Goal: Task Accomplishment & Management: Manage account settings

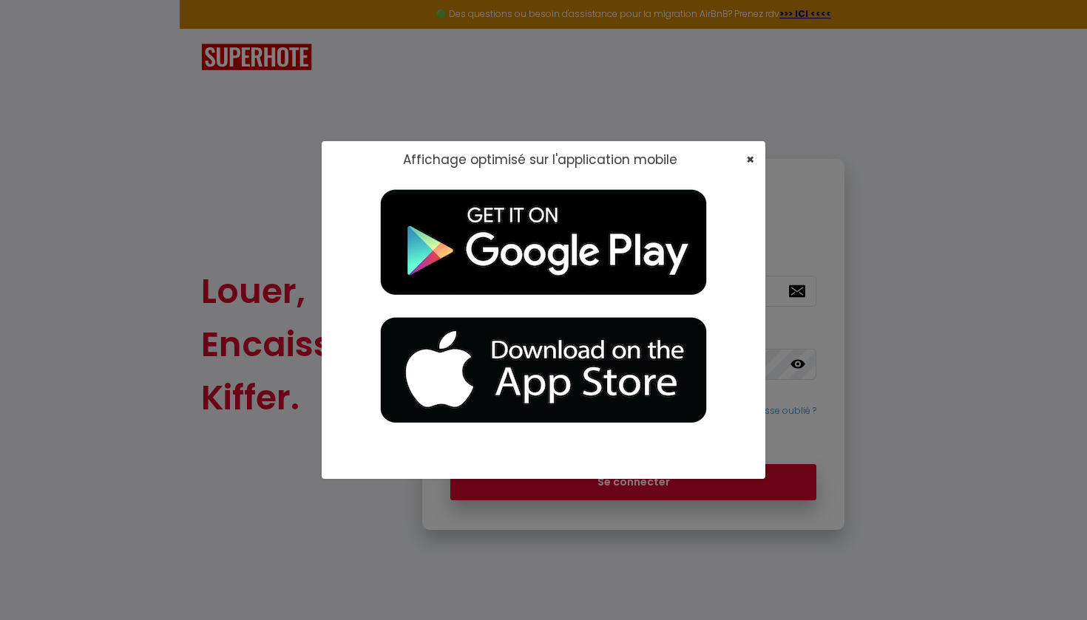
click at [748, 160] on span "×" at bounding box center [750, 159] width 8 height 18
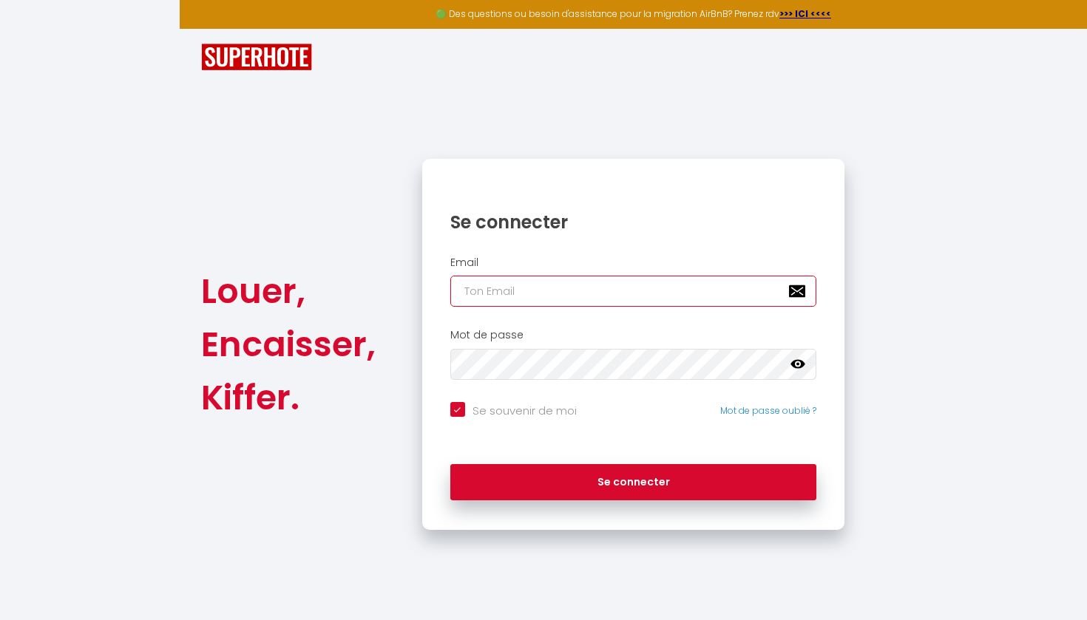
click at [611, 291] on input "email" at bounding box center [633, 291] width 367 height 31
type input "[PERSON_NAME][EMAIL_ADDRESS][DOMAIN_NAME]"
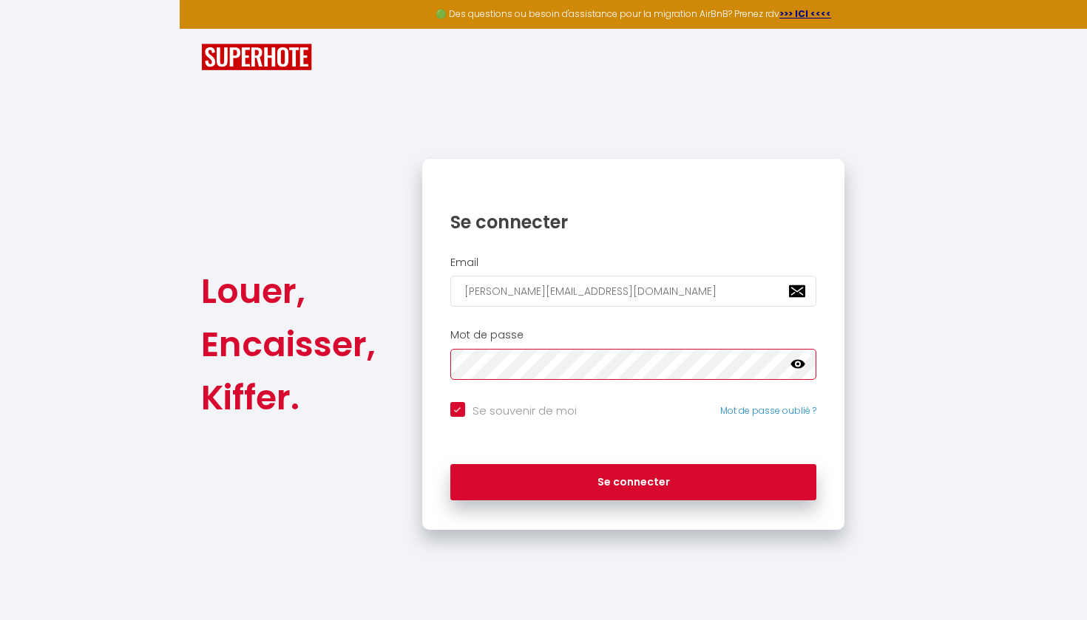
click at [633, 480] on button "Se connecter" at bounding box center [633, 482] width 367 height 37
checkbox input "true"
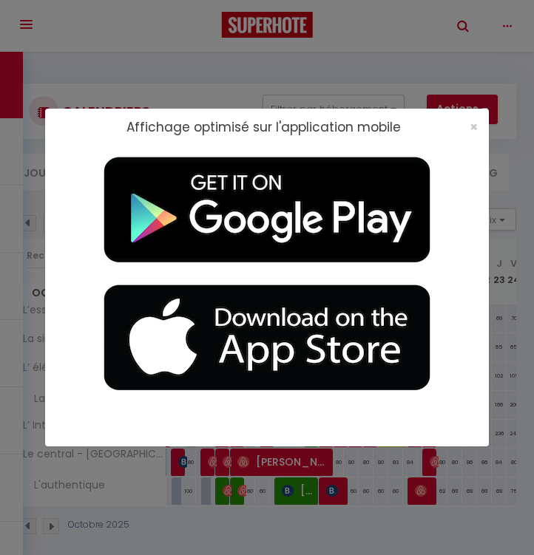
click at [431, 36] on div "Affichage optimisé sur l'application mobile ×" at bounding box center [267, 277] width 444 height 555
click at [473, 127] on span "×" at bounding box center [474, 127] width 8 height 18
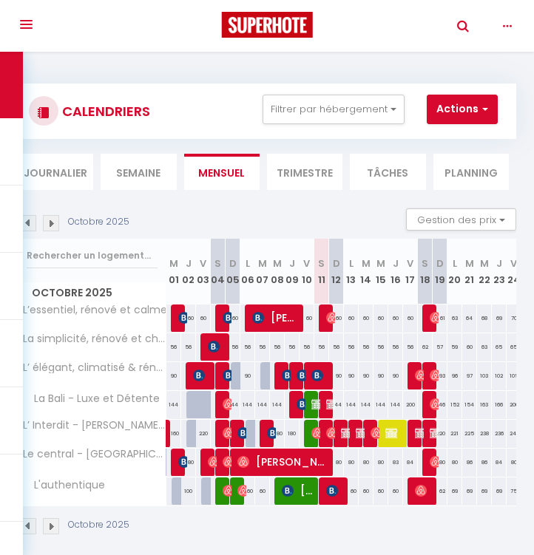
click at [462, 21] on link "Toggle Search" at bounding box center [463, 42] width 33 height 52
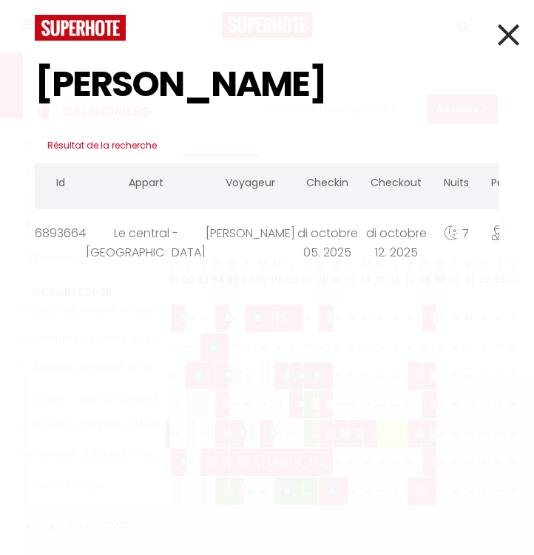
type input "[PERSON_NAME]"
click at [206, 255] on div "[PERSON_NAME]" at bounding box center [250, 233] width 89 height 48
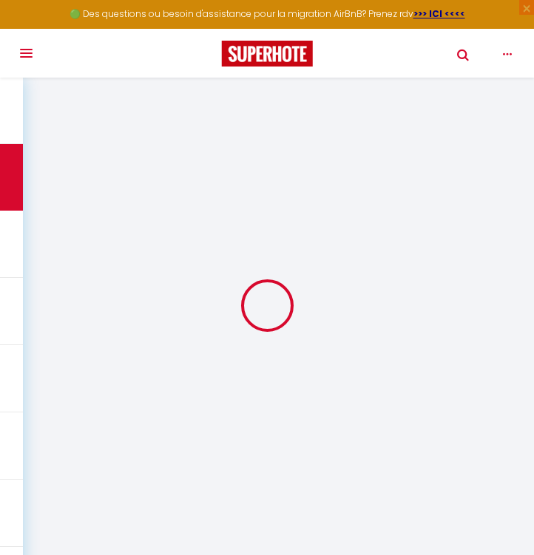
type input "[PERSON_NAME]"
type input "Dyadechko"
type input "[EMAIL_ADDRESS][DOMAIN_NAME]"
type input "[PERSON_NAME][EMAIL_ADDRESS][DOMAIN_NAME]"
type input "[PHONE_NUMBER]"
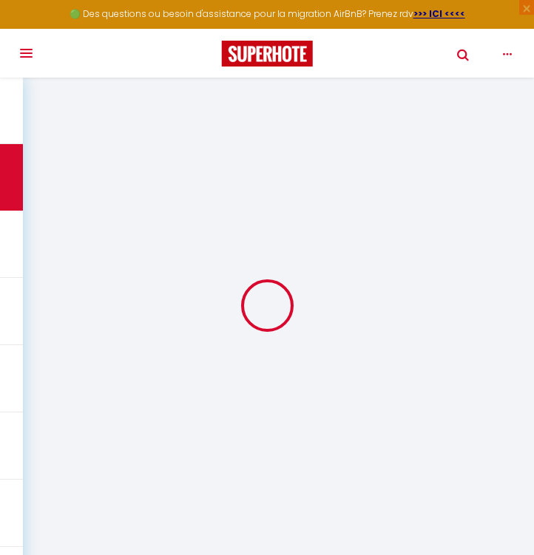
type input "[PHONE_NUMBER]"
select select
type input "105.44"
select select "76379"
select select "1"
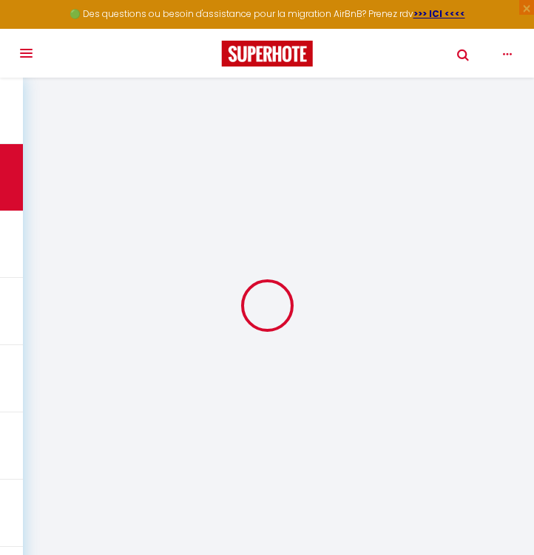
select select
type input "2"
select select "12"
select select
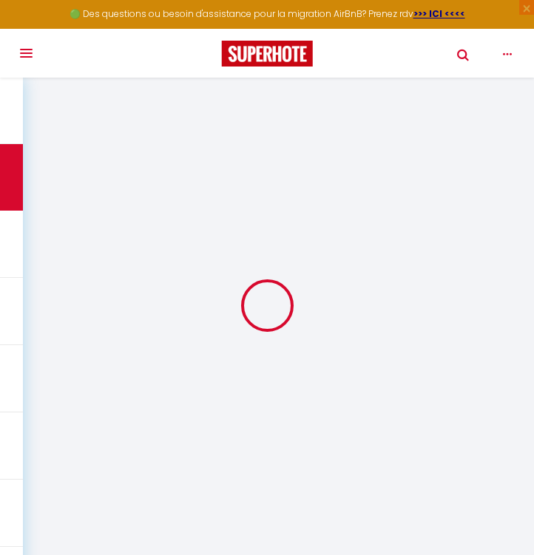
type input "550.8"
checkbox input "false"
type input "0"
select select "1"
type input "0"
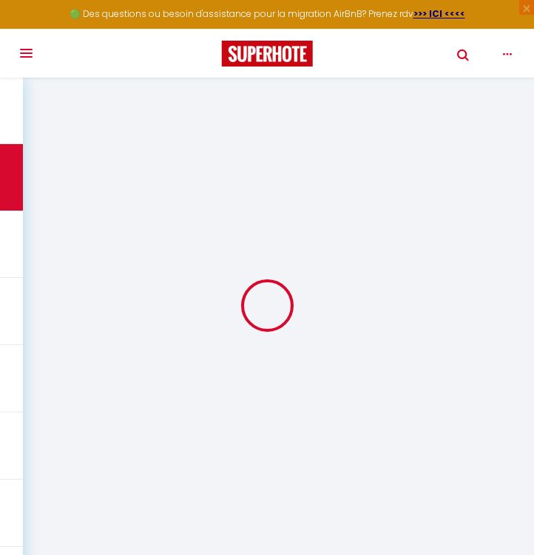
type input "0"
select select
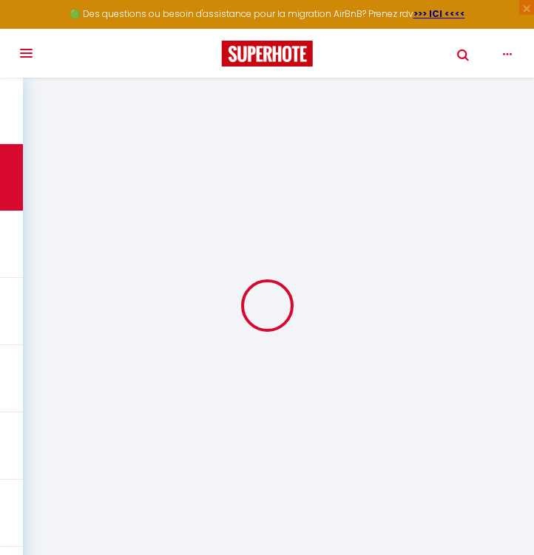
select select "15"
checkbox input "false"
select select
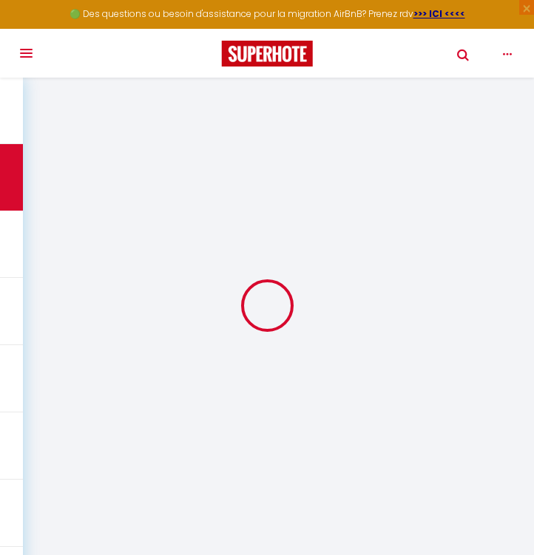
checkbox input "false"
select select
checkbox input "false"
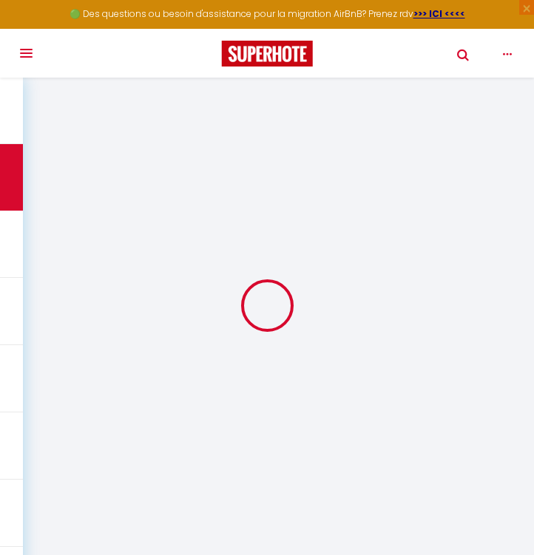
select select
checkbox input "false"
type textarea "Bonjour. Heure de départ : 14h comme on a discuté"
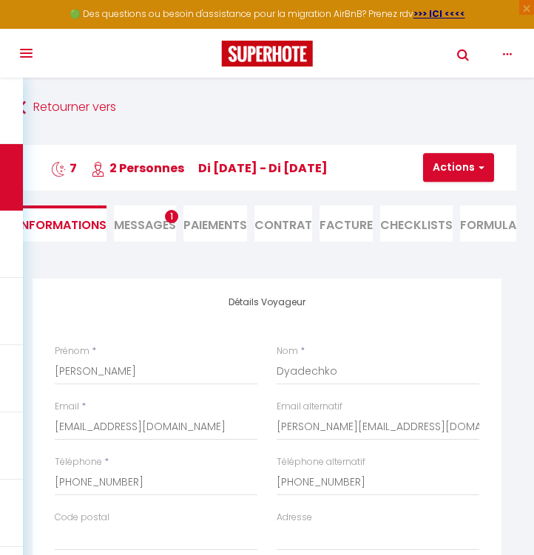
select select
type input "16.1"
select select
checkbox input "false"
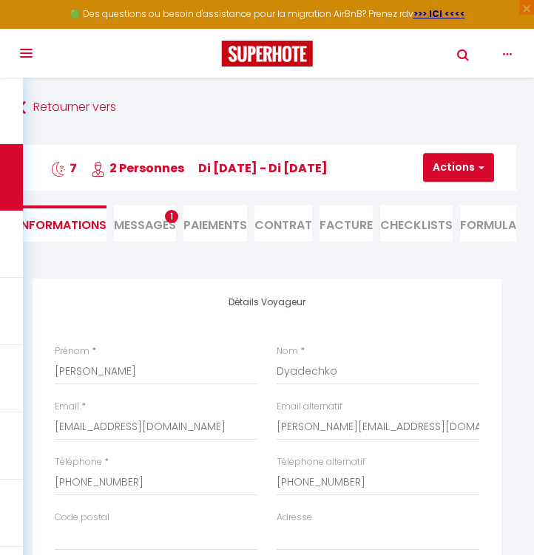
select select
checkbox input "false"
select select "15:00"
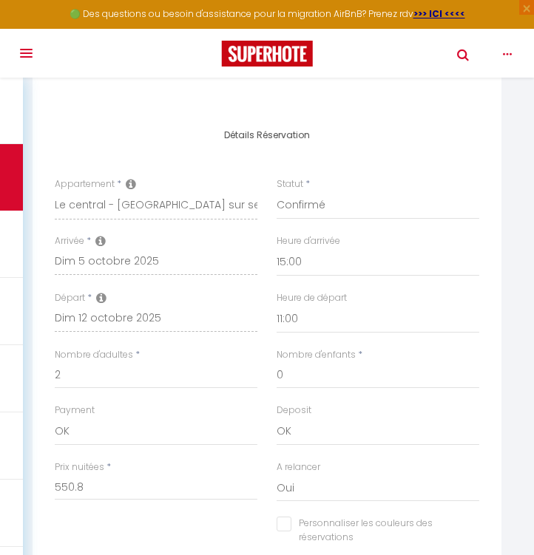
scroll to position [697, 0]
select select "14:00"
select select
checkbox input "false"
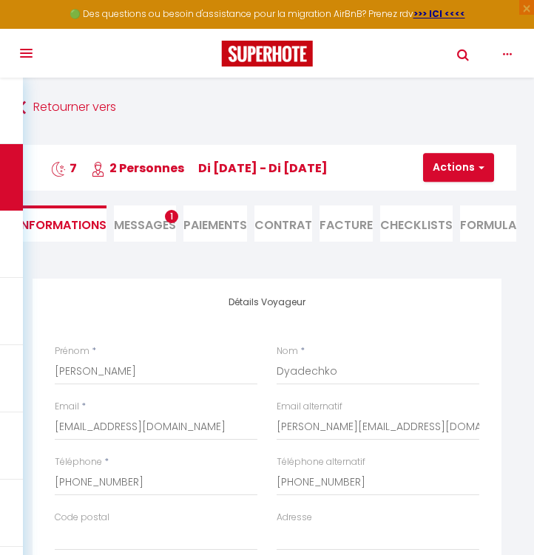
scroll to position [0, 0]
click at [473, 174] on button "Actions" at bounding box center [458, 168] width 71 height 30
click at [464, 200] on link "Enregistrer" at bounding box center [471, 200] width 117 height 19
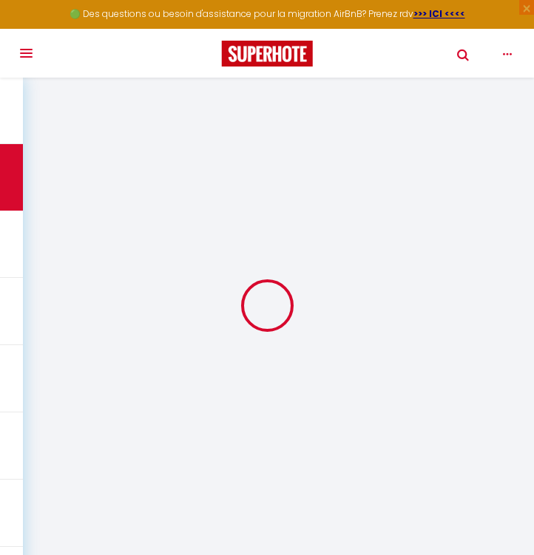
select select "not_cancelled"
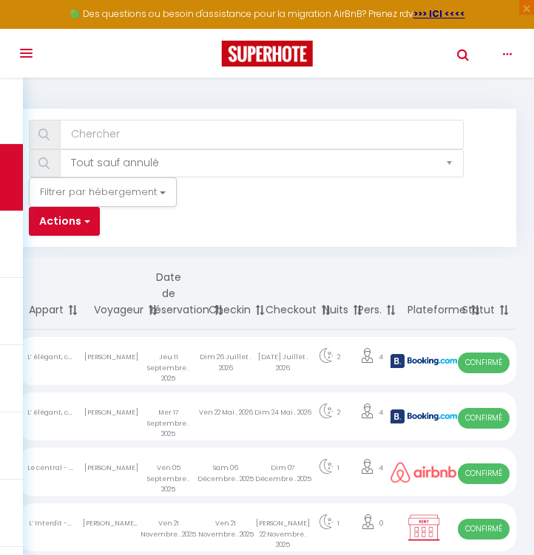
click at [463, 54] on link "Toggle Search" at bounding box center [463, 71] width 33 height 52
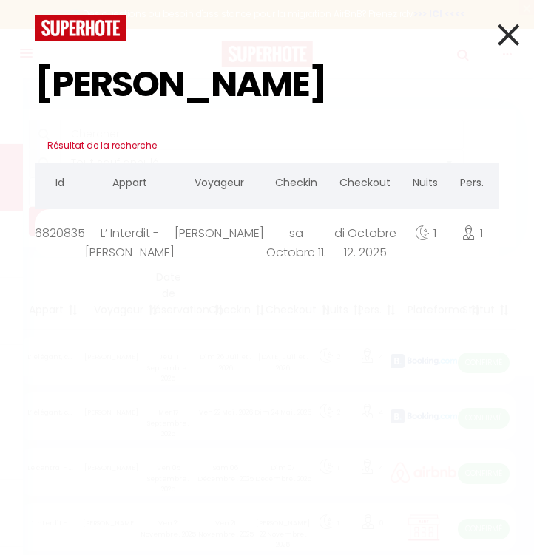
type input "[PERSON_NAME]"
click at [183, 242] on div "[PERSON_NAME]" at bounding box center [219, 233] width 89 height 48
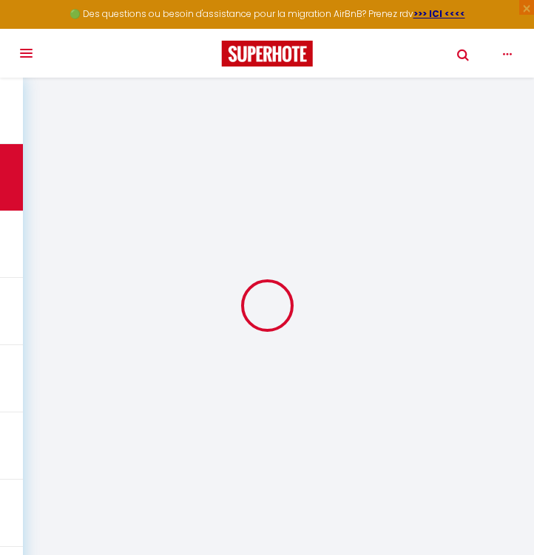
type input "[PERSON_NAME]"
type input "Mahmar"
type input "[EMAIL_ADDRESS][DOMAIN_NAME]"
type input "[PHONE_NUMBER]"
select select
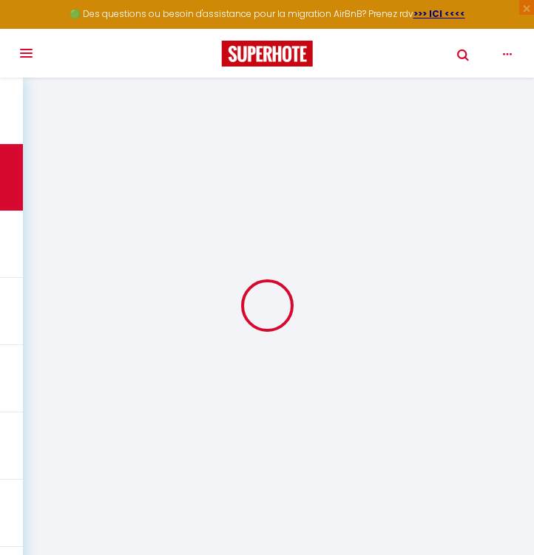
type input "39.6"
select select "72604"
select select "1"
select select
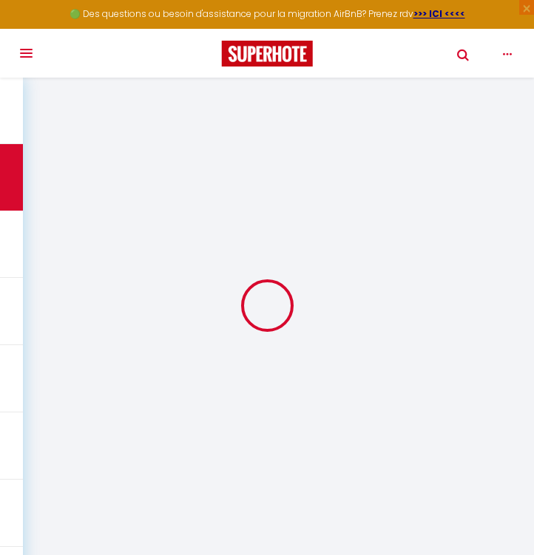
type input "1"
select select "12"
select select
type input "220"
checkbox input "false"
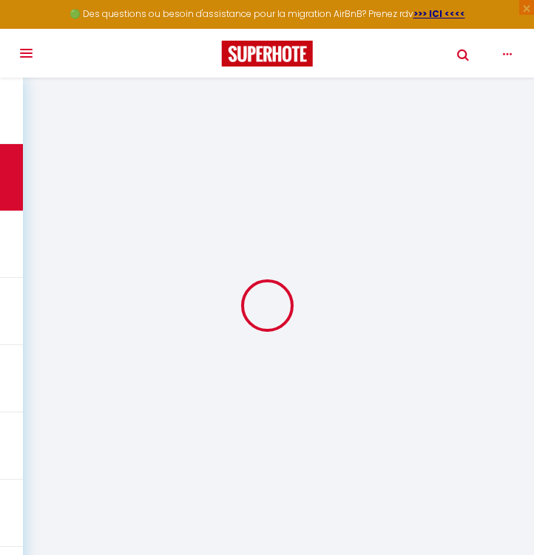
type input "0"
select select "1"
type input "40"
type input "0"
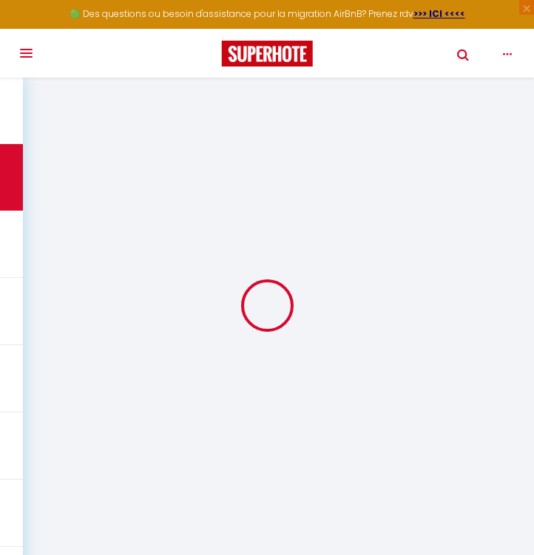
select select
select select "15"
checkbox input "false"
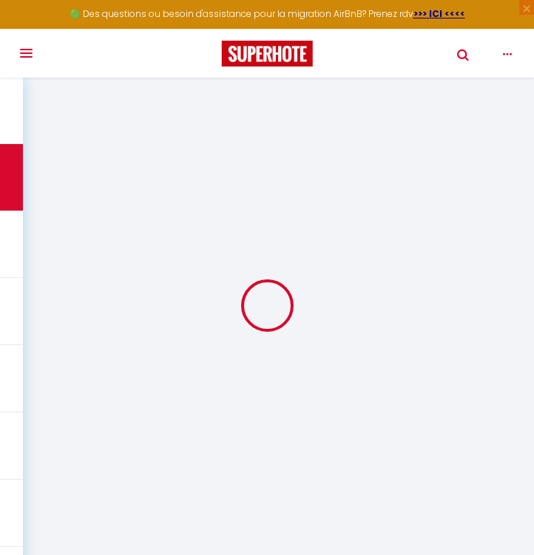
select select
checkbox input "false"
select select
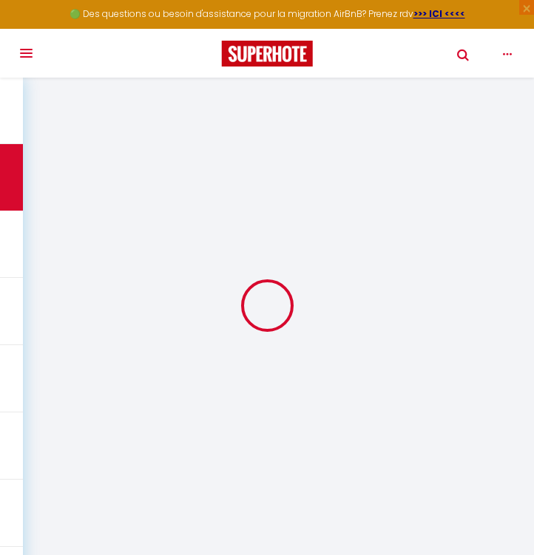
select select
checkbox input "false"
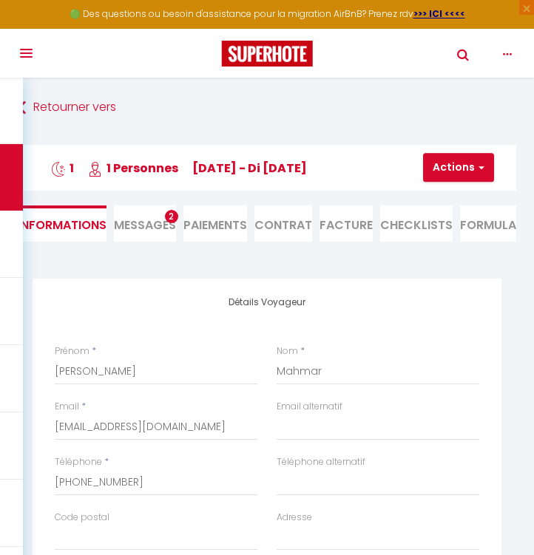
select select
type input "13"
select select
checkbox input "false"
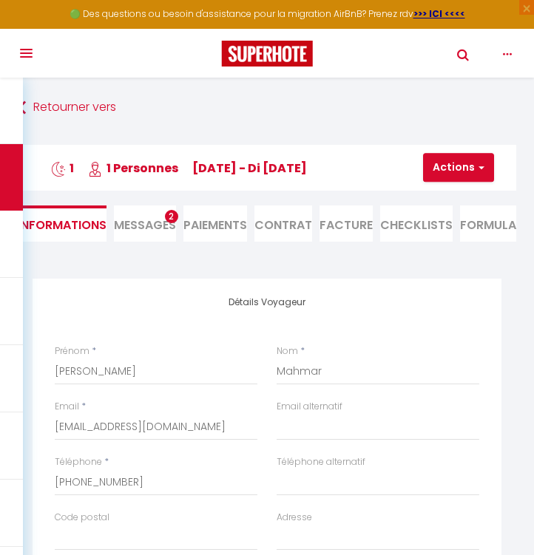
select select
checkbox input "false"
select select
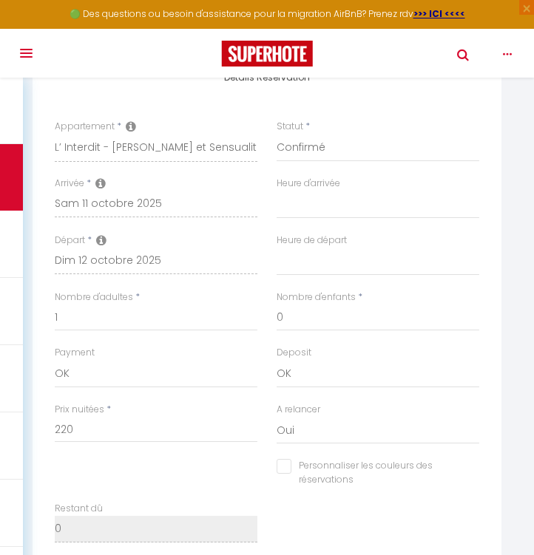
scroll to position [752, 0]
select select "13:00"
select select
checkbox input "false"
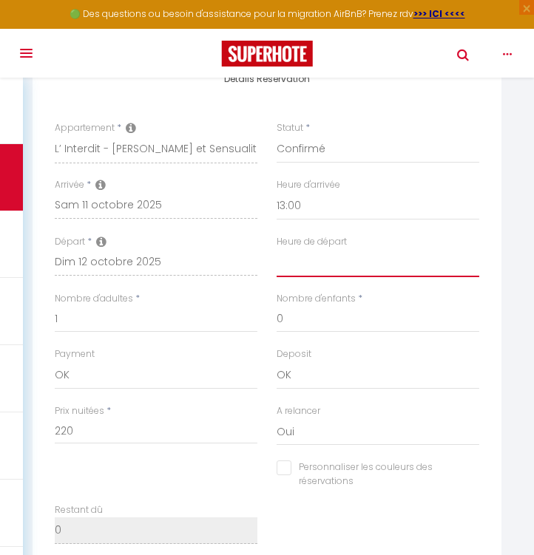
select select "14:00"
select select
checkbox input "false"
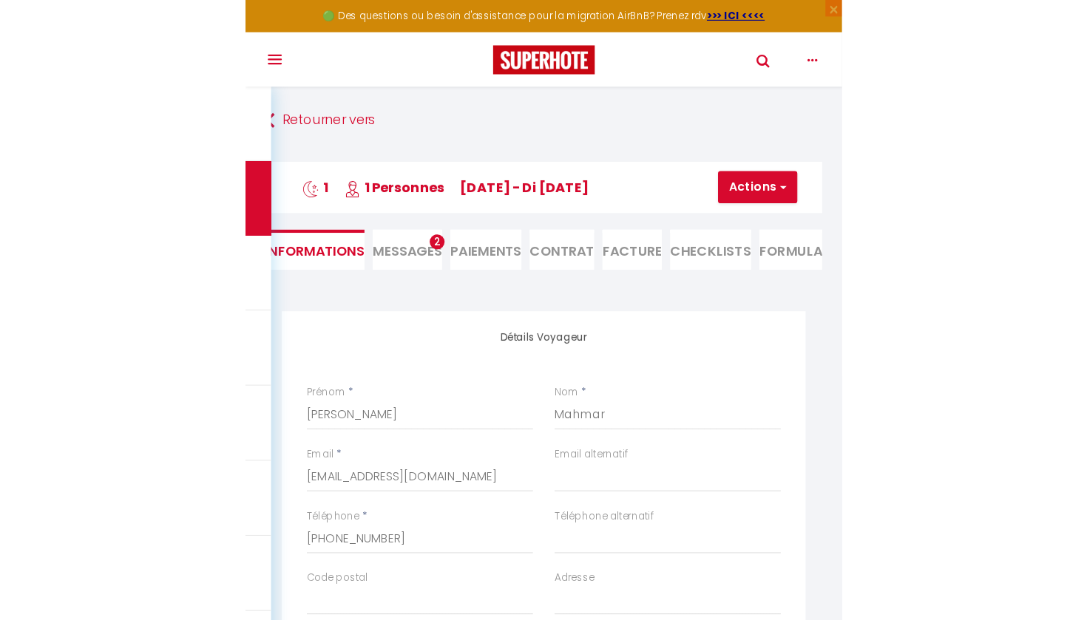
scroll to position [0, 0]
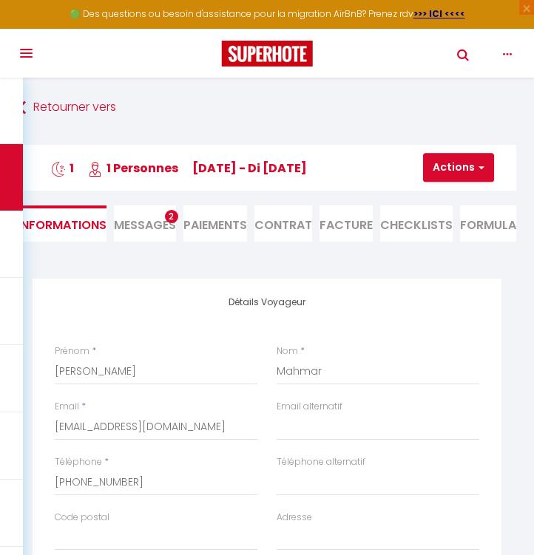
click at [480, 172] on span "button" at bounding box center [479, 167] width 9 height 13
click at [465, 195] on link "Enregistrer" at bounding box center [471, 200] width 117 height 19
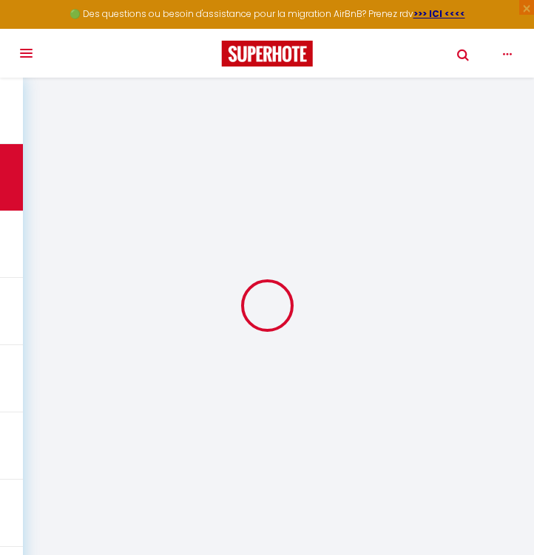
select select "not_cancelled"
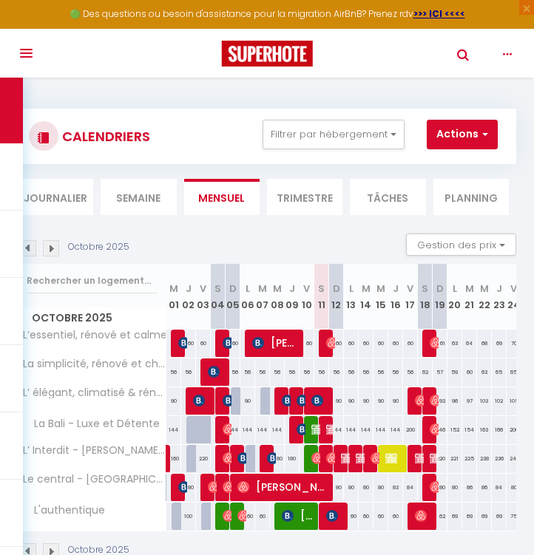
click at [312, 402] on span at bounding box center [314, 401] width 11 height 28
type input "90"
type input "Ven 10 Octobre 2025"
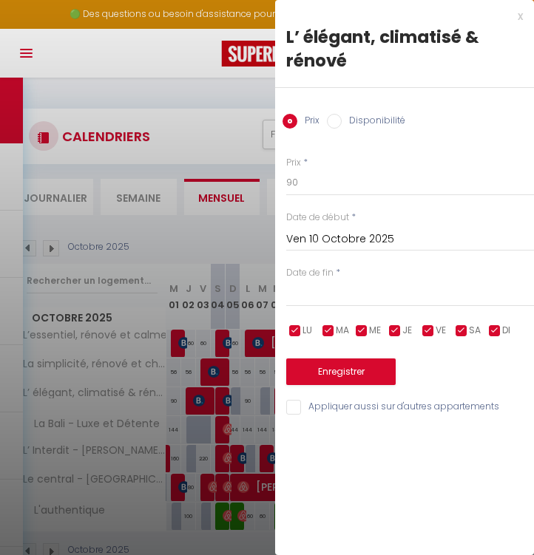
click at [521, 16] on div "x" at bounding box center [399, 16] width 248 height 18
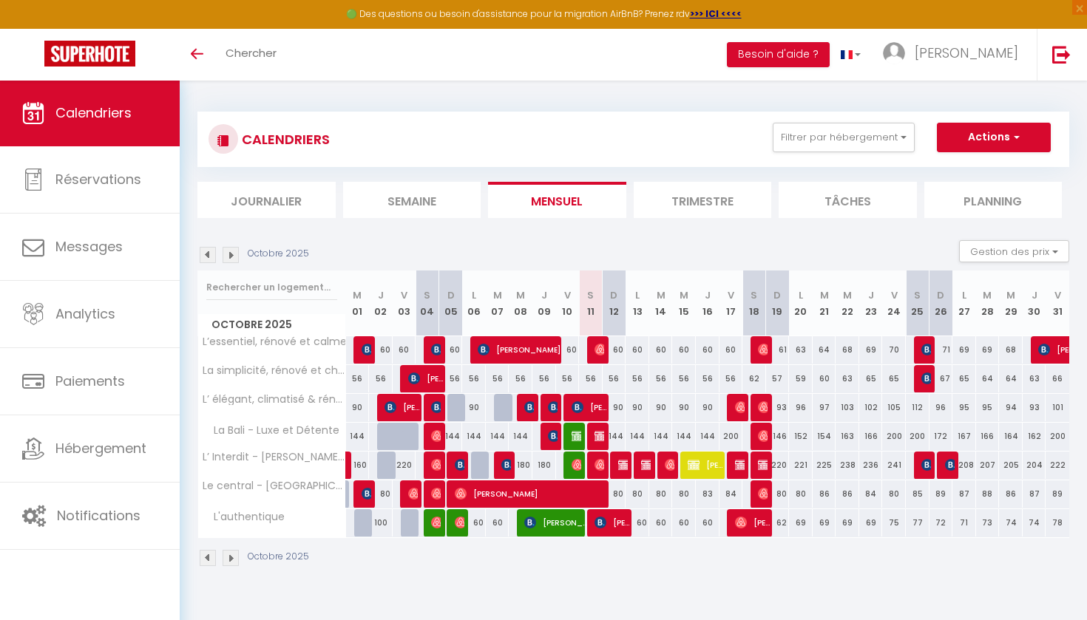
click at [593, 358] on div at bounding box center [599, 350] width 24 height 28
click at [602, 354] on img at bounding box center [601, 350] width 12 height 12
select select "OK"
select select "0"
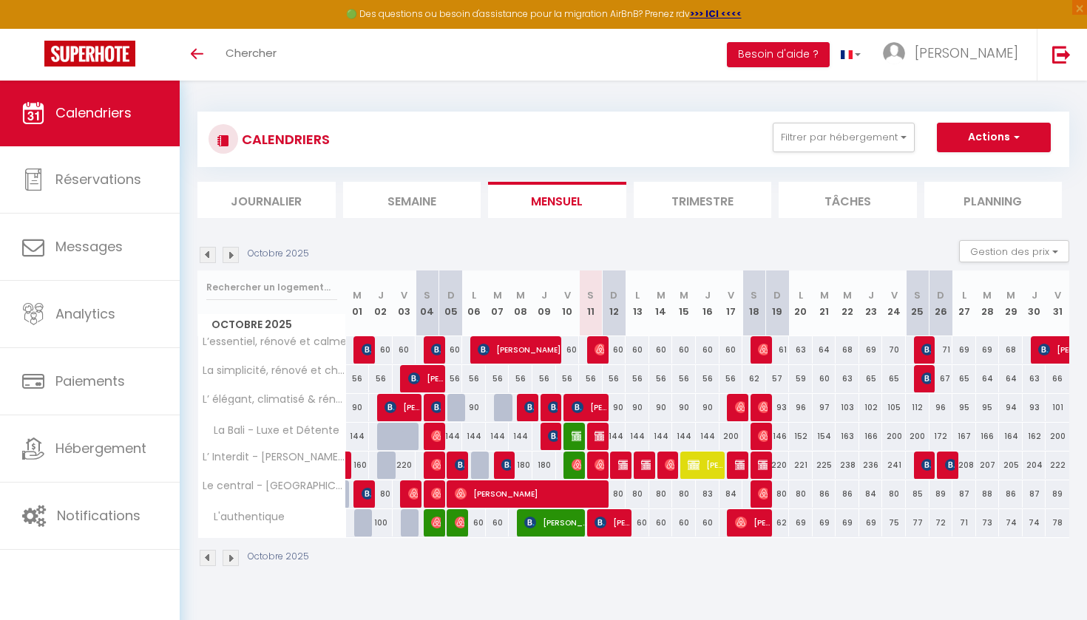
select select "0"
select select "1"
select select
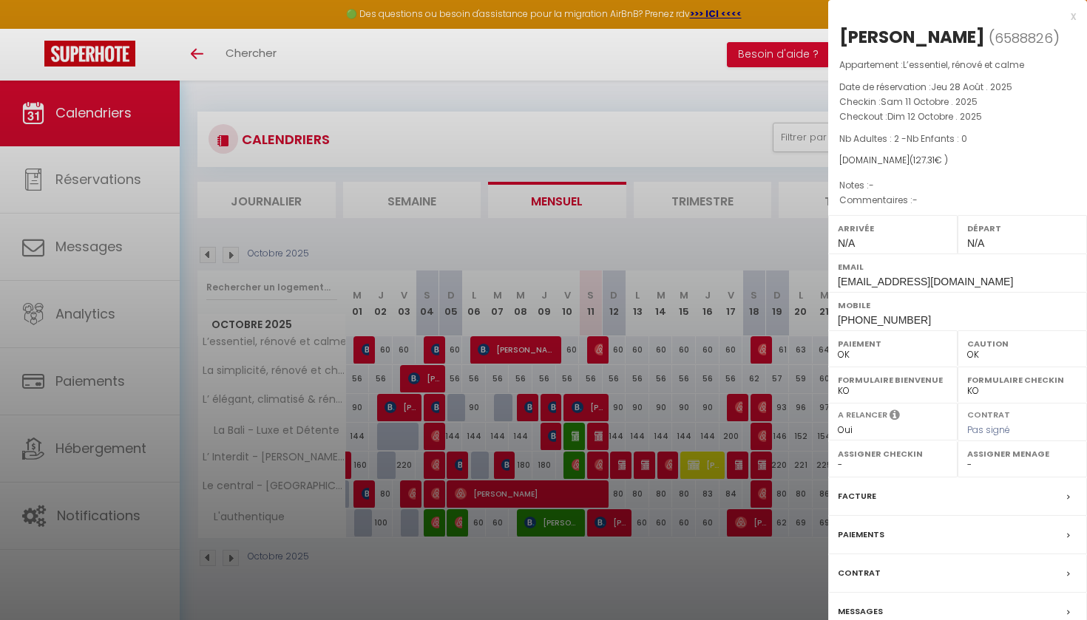
click at [604, 401] on div at bounding box center [543, 310] width 1087 height 620
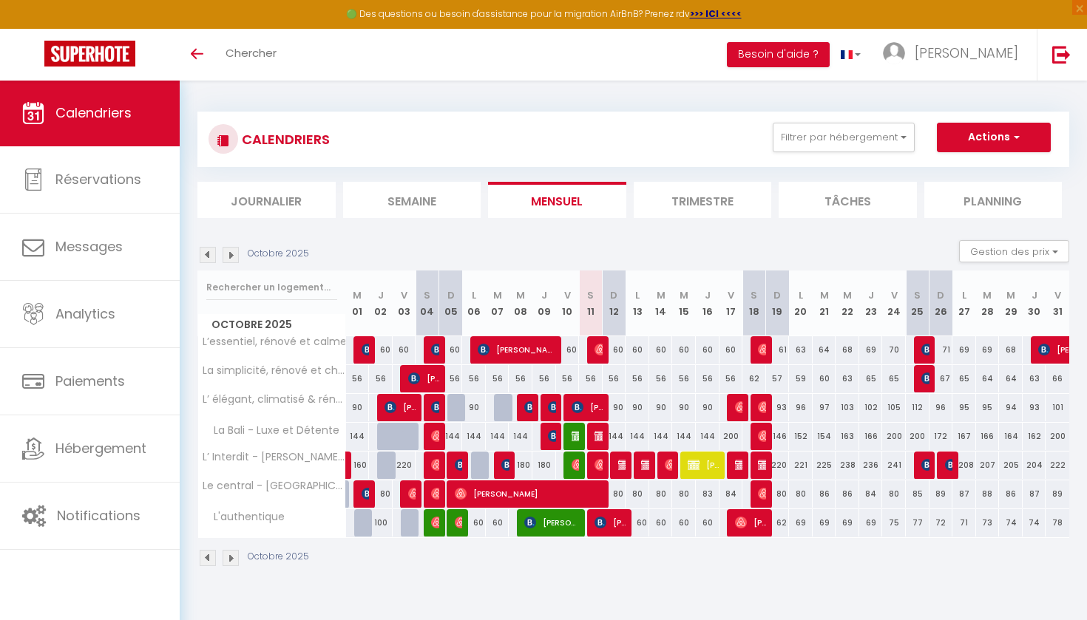
click at [604, 401] on div "90" at bounding box center [615, 407] width 24 height 27
type input "90"
type input "Dim 12 Octobre 2025"
type input "Lun 13 Octobre 2025"
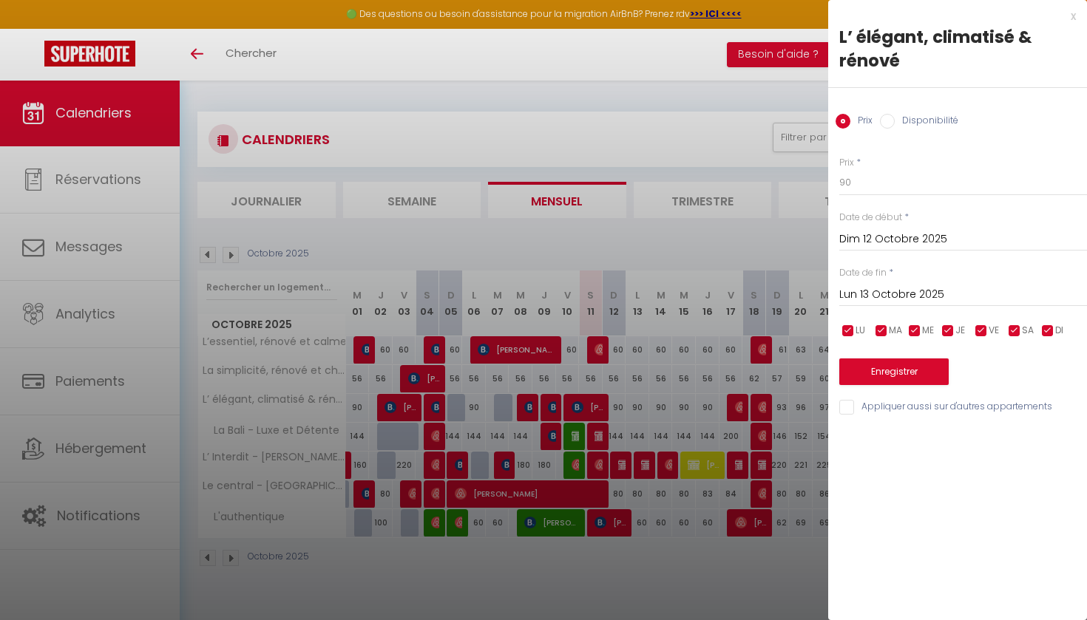
click at [1069, 16] on div "x" at bounding box center [952, 16] width 248 height 18
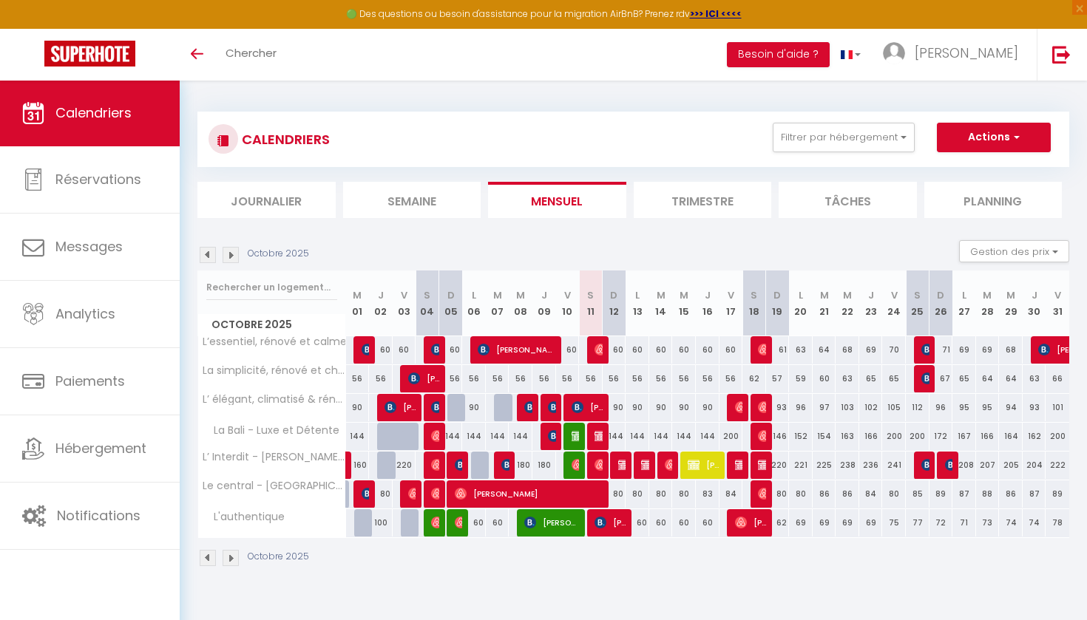
click at [598, 439] on img at bounding box center [601, 436] width 12 height 12
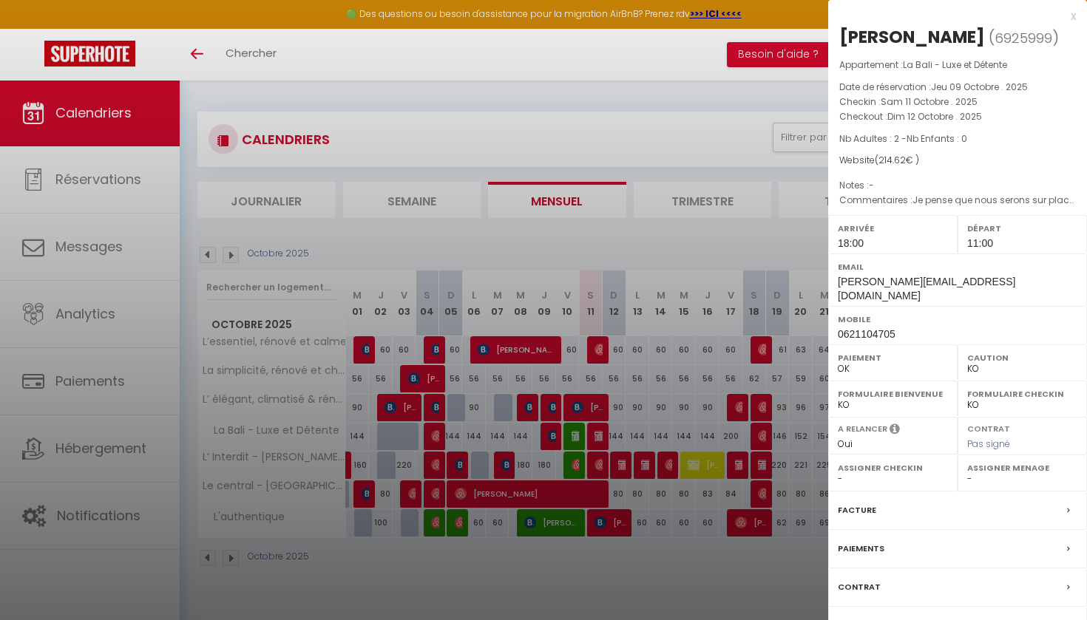
click at [1070, 14] on div "x" at bounding box center [952, 16] width 248 height 18
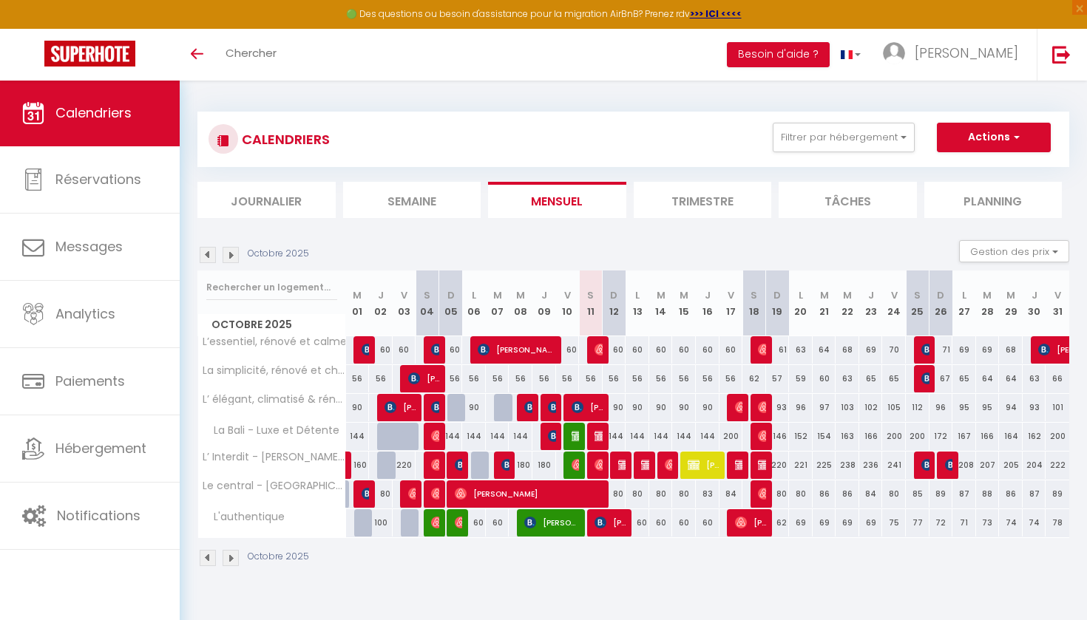
click at [601, 467] on img at bounding box center [601, 465] width 12 height 12
select select "OK"
select select "0"
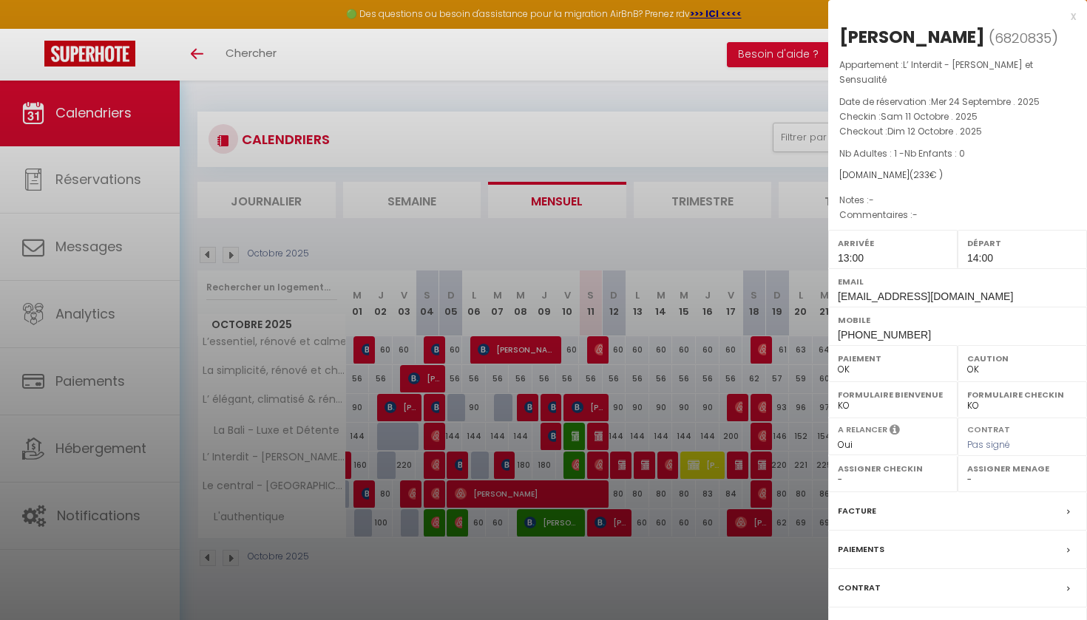
click at [1073, 17] on div "x" at bounding box center [952, 16] width 248 height 18
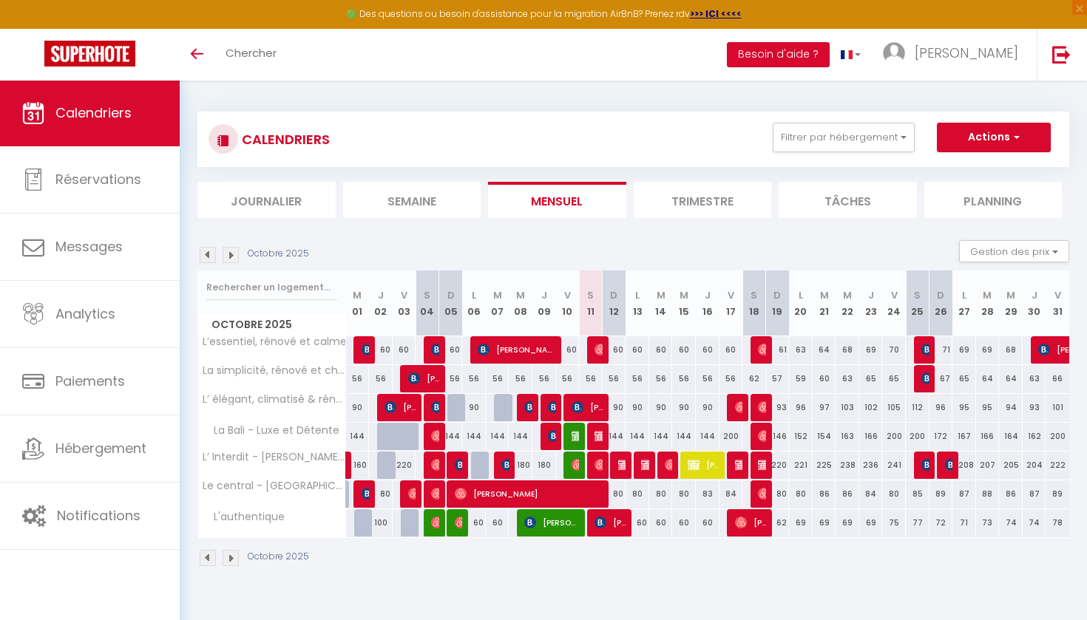
click at [623, 467] on img at bounding box center [624, 465] width 12 height 12
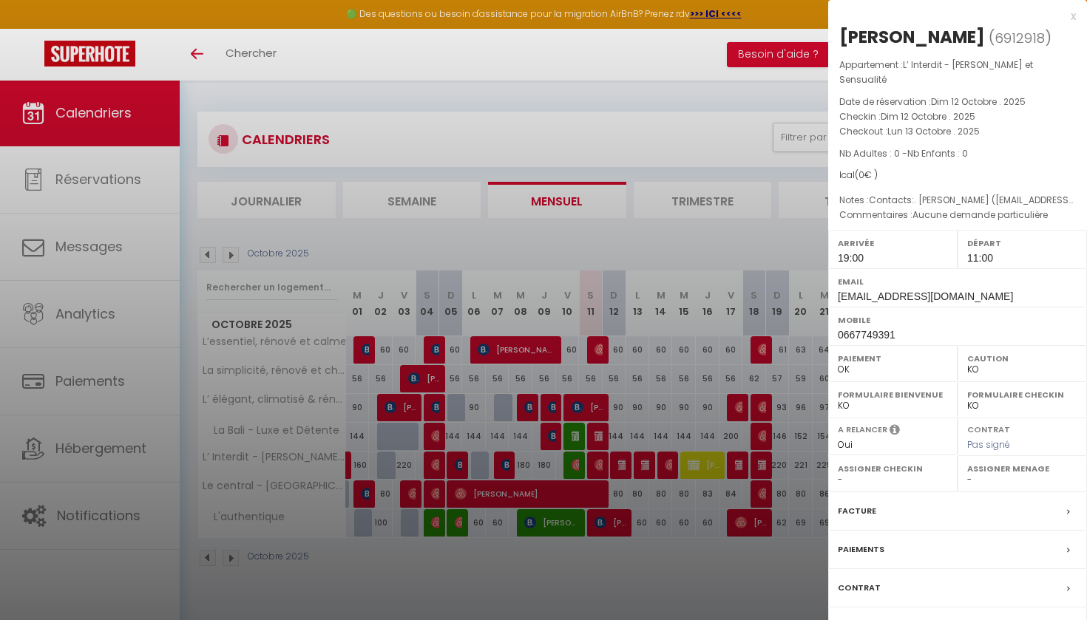
click at [1075, 18] on div "x" at bounding box center [952, 16] width 248 height 18
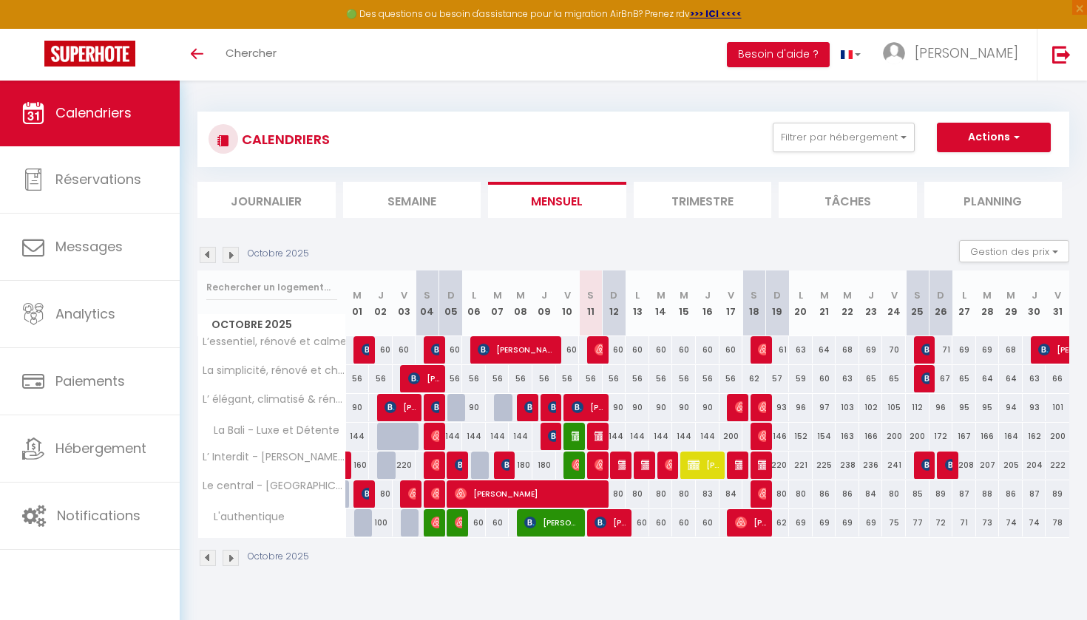
click at [617, 530] on span "[PERSON_NAME]" at bounding box center [611, 523] width 32 height 28
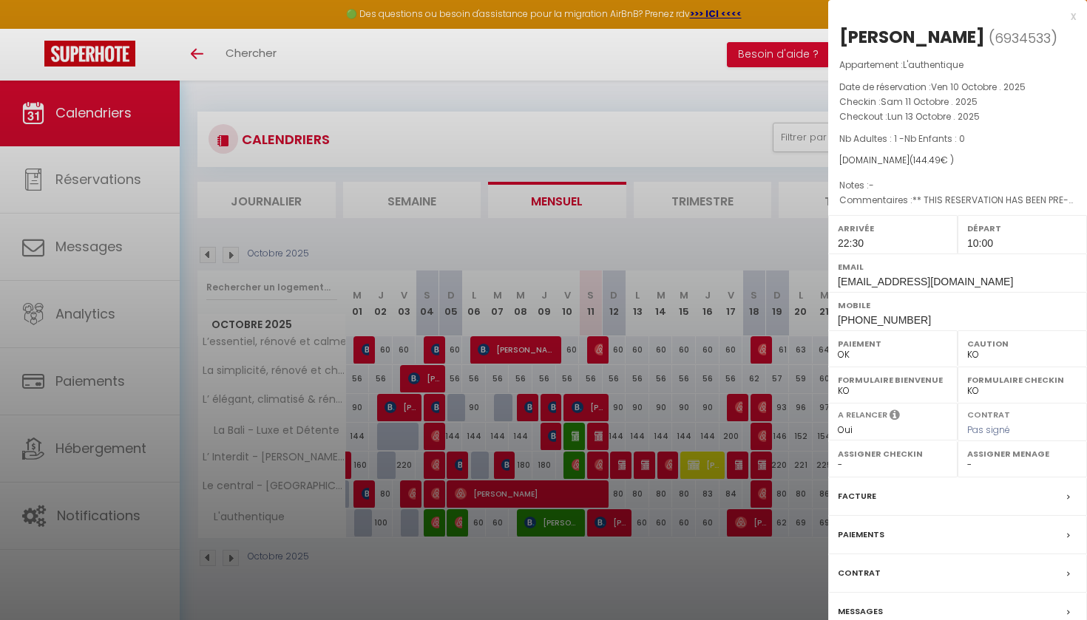
click at [1075, 17] on div "x" at bounding box center [952, 16] width 248 height 18
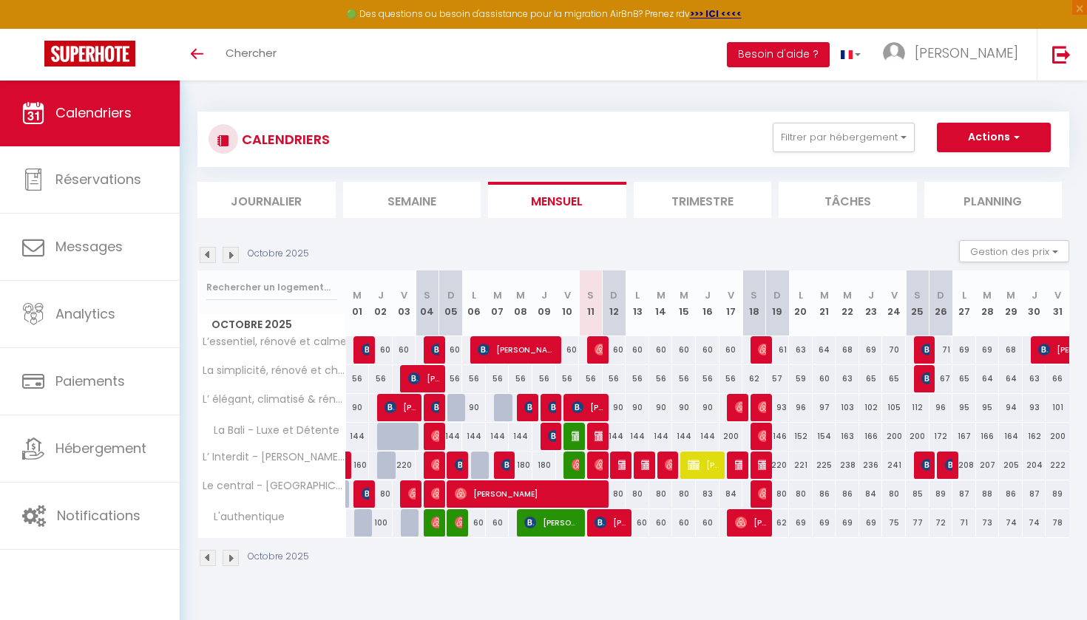
click at [598, 463] on img at bounding box center [601, 465] width 12 height 12
select select "OK"
select select "0"
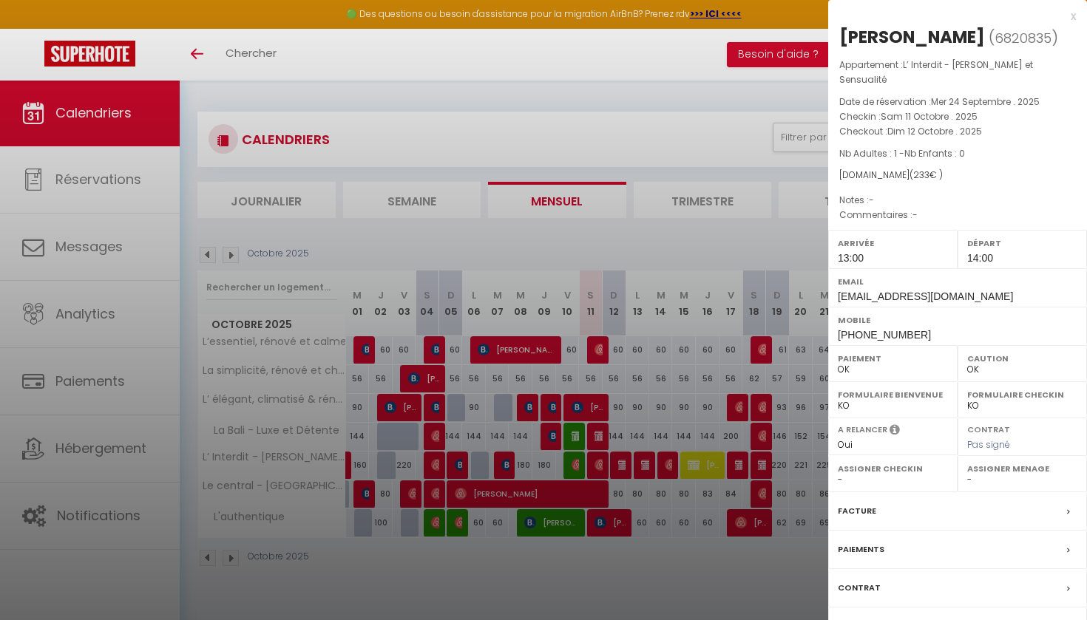
click at [1069, 16] on div "x" at bounding box center [952, 16] width 248 height 18
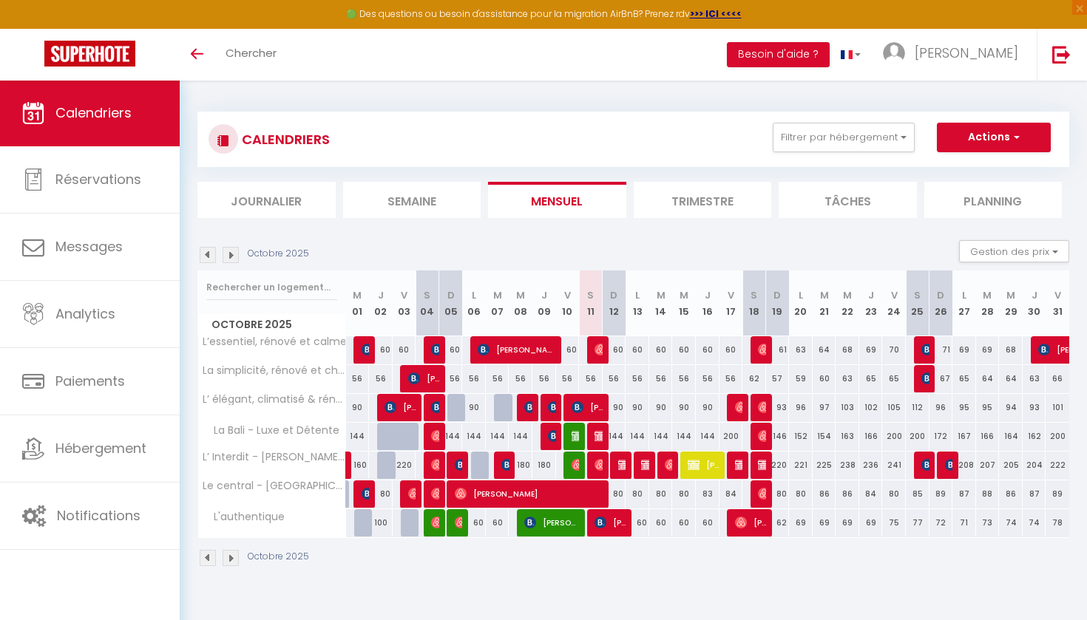
click at [603, 436] on div "144" at bounding box center [615, 436] width 24 height 27
type input "144"
type input "Dim 12 Octobre 2025"
type input "Lun 13 Octobre 2025"
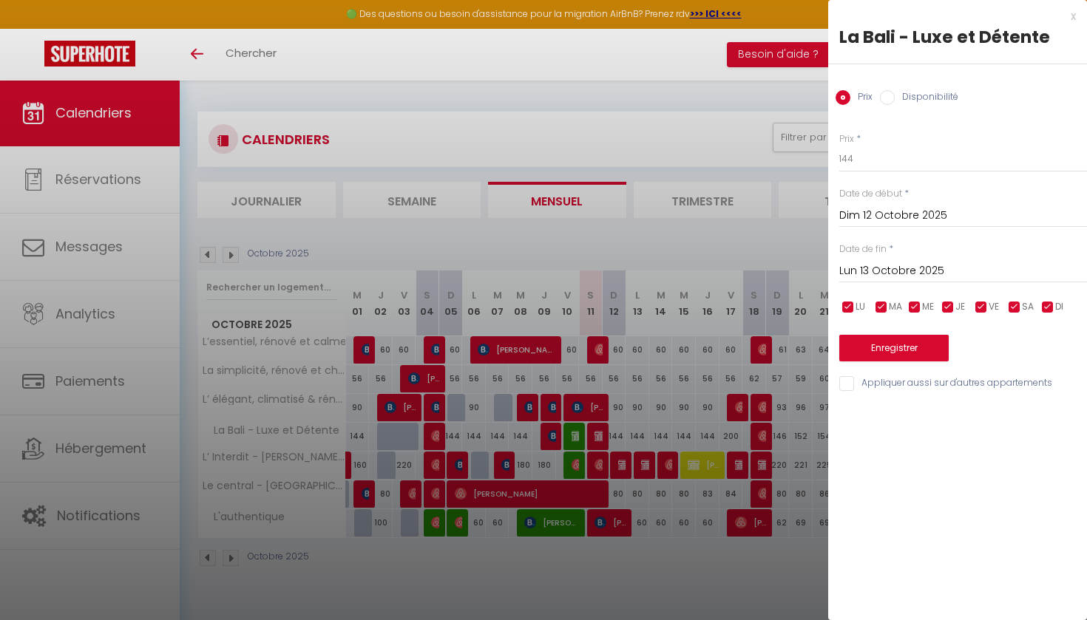
click at [1069, 16] on div "x" at bounding box center [952, 16] width 248 height 18
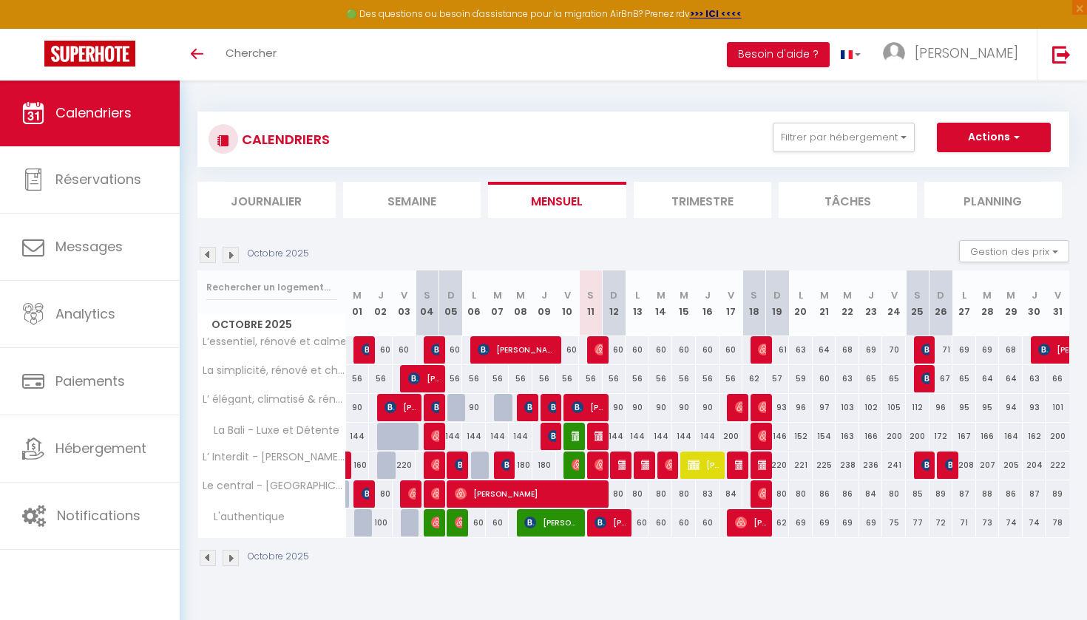
click at [597, 436] on img at bounding box center [601, 436] width 12 height 12
select select "KO"
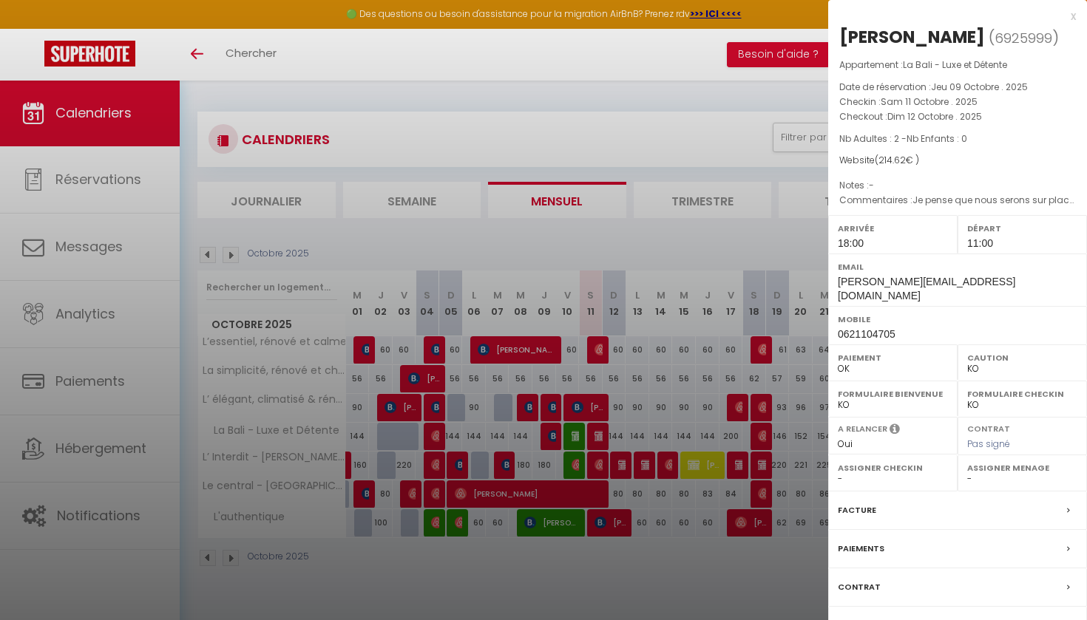
click at [1073, 16] on div "x" at bounding box center [952, 16] width 248 height 18
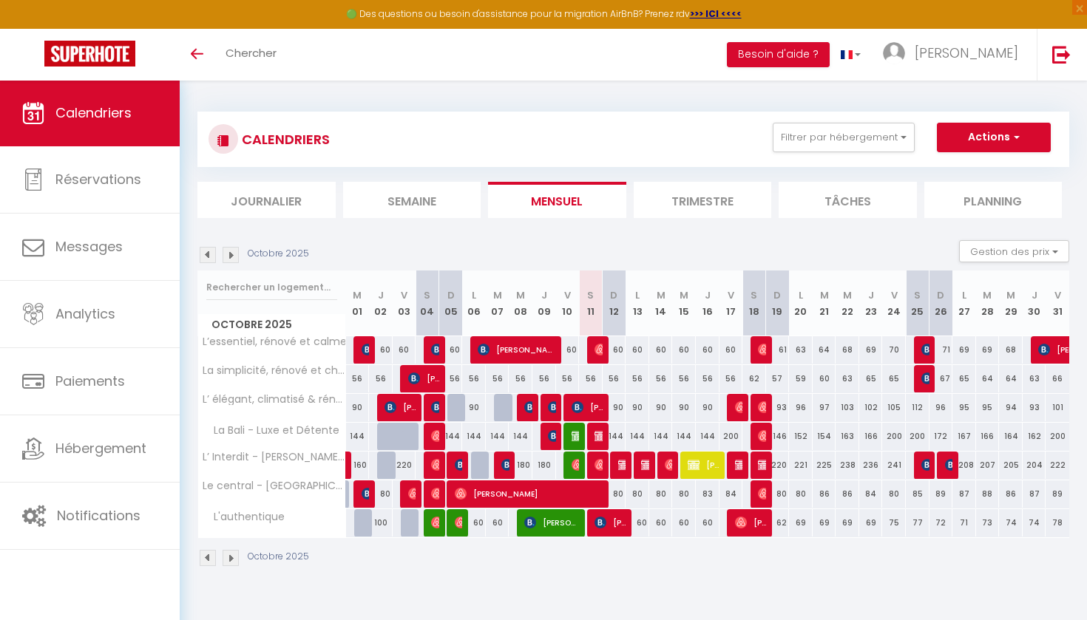
click at [602, 406] on span "[PERSON_NAME]" at bounding box center [588, 407] width 32 height 28
select select "0"
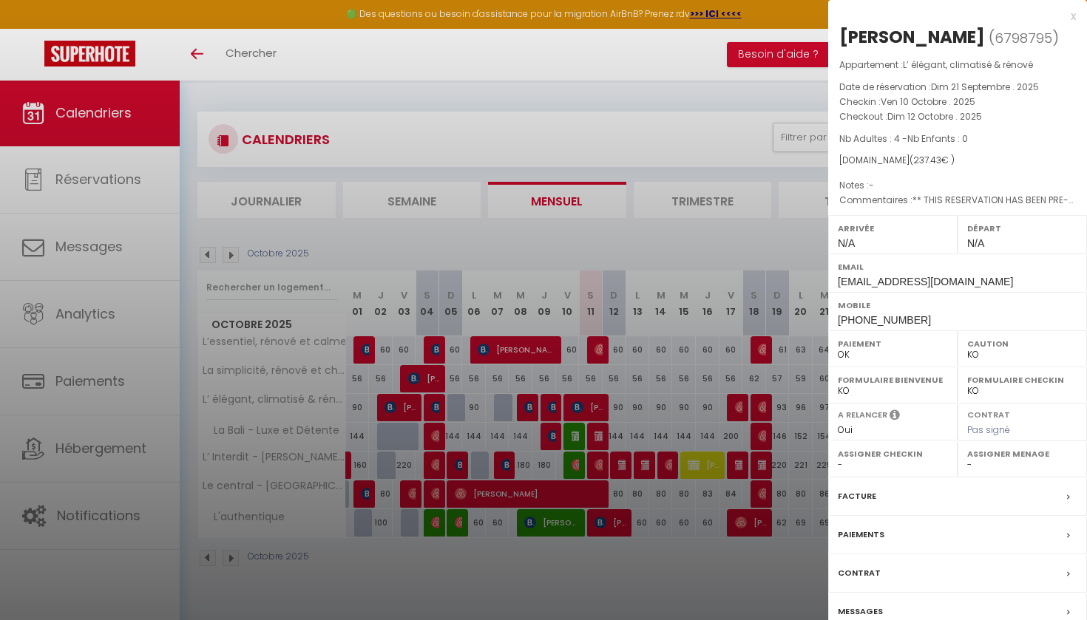
click at [1071, 13] on div "x" at bounding box center [952, 16] width 248 height 18
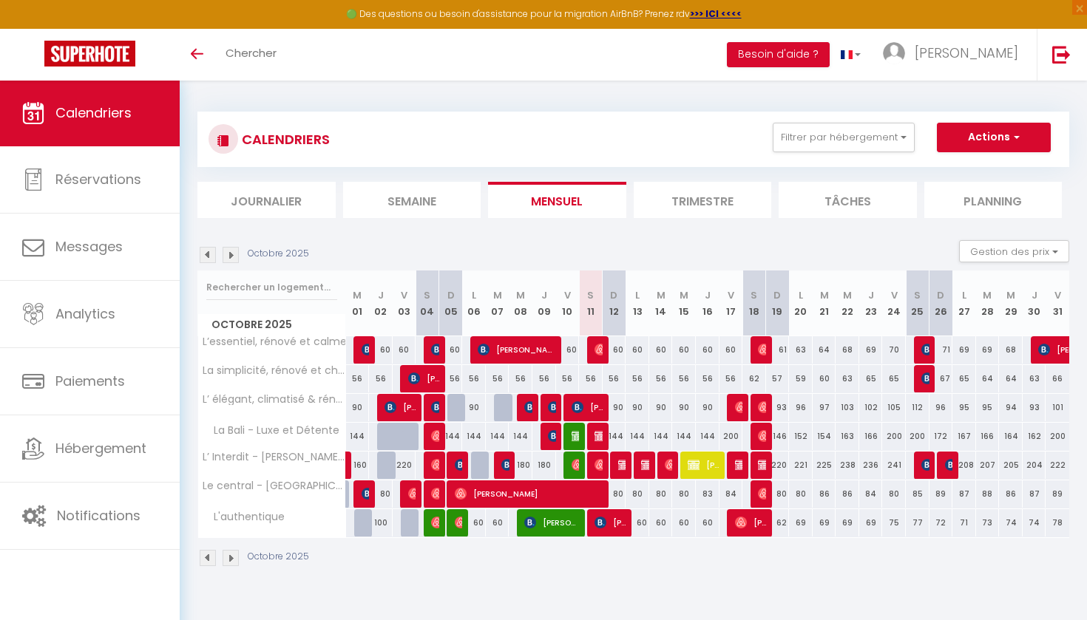
click at [602, 348] on img at bounding box center [601, 350] width 12 height 12
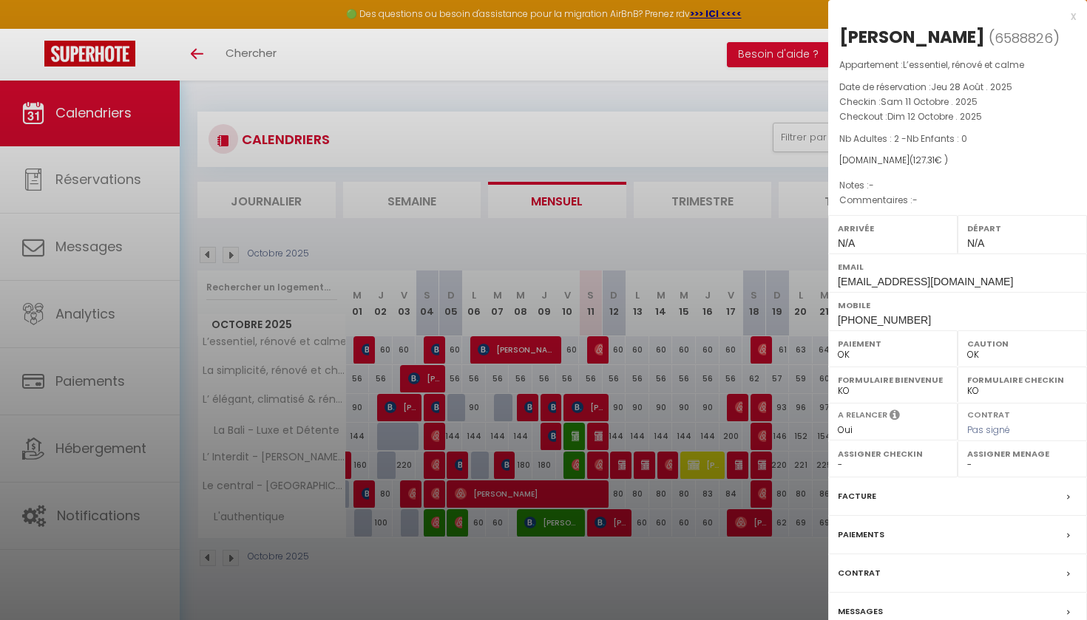
click at [1074, 20] on div "x" at bounding box center [952, 16] width 248 height 18
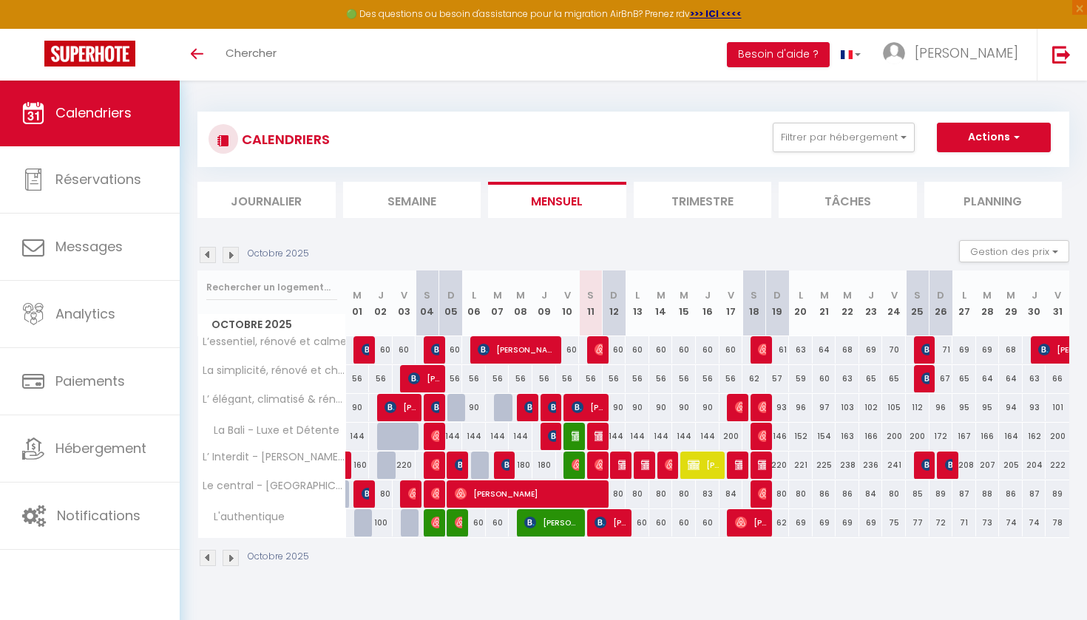
click at [648, 467] on img at bounding box center [647, 465] width 12 height 12
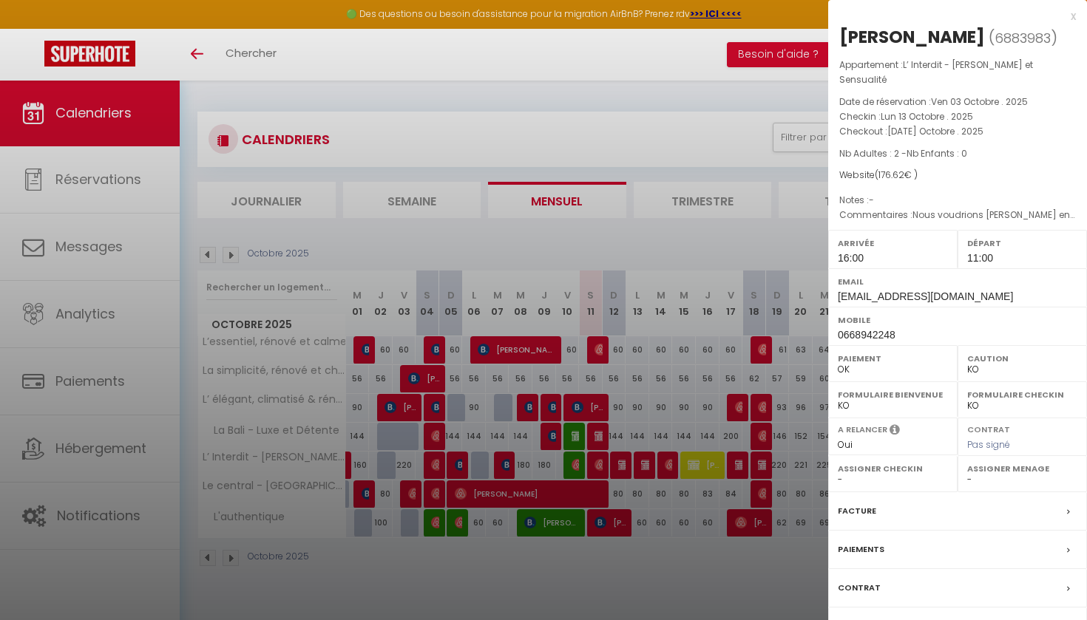
click at [1075, 18] on div "x" at bounding box center [952, 16] width 248 height 18
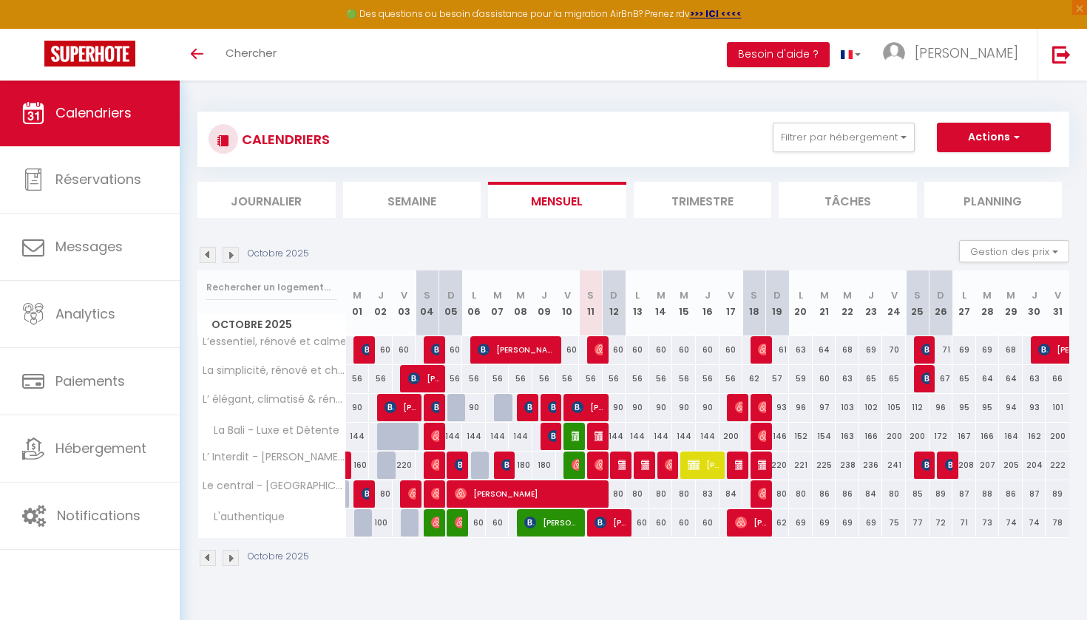
click at [671, 462] on img at bounding box center [671, 465] width 12 height 12
select select "OK"
select select "0"
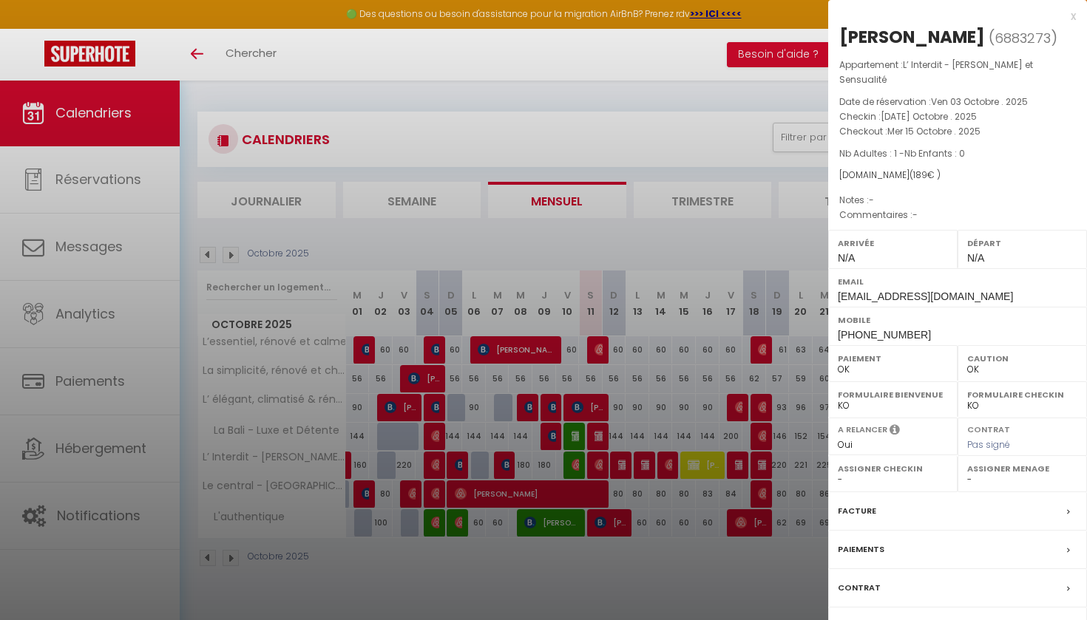
click at [1076, 13] on div "x [PERSON_NAME] ( 6883273 ) Appartement : L’ Interdit - [PERSON_NAME] et Sensua…" at bounding box center [957, 352] width 259 height 704
click at [1072, 16] on div "x" at bounding box center [952, 16] width 248 height 18
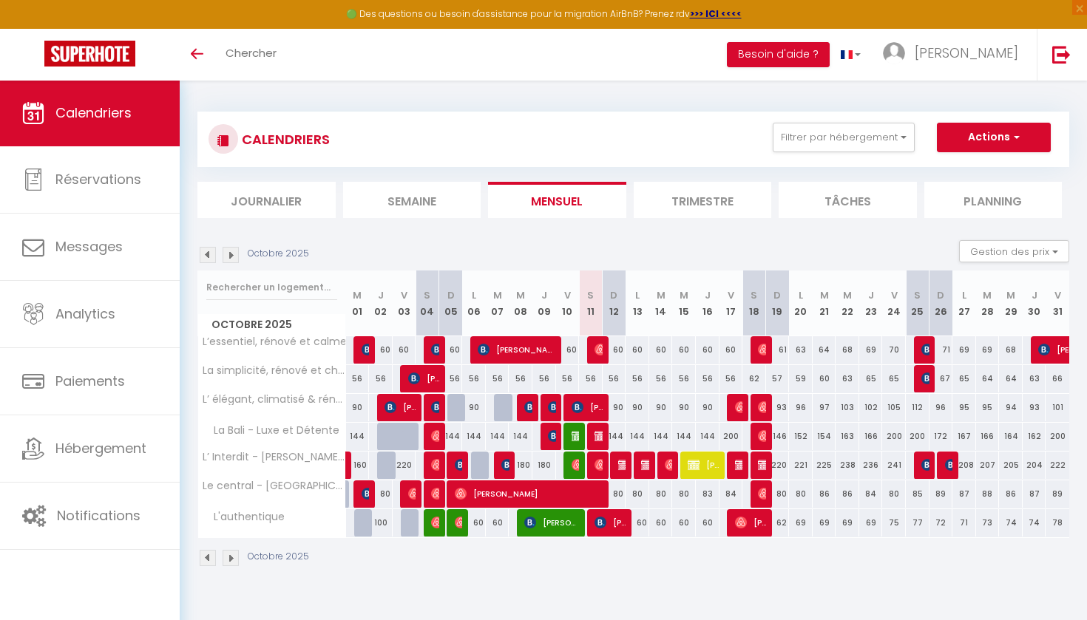
click at [704, 463] on span "[PERSON_NAME]" at bounding box center [704, 465] width 32 height 28
select select "KO"
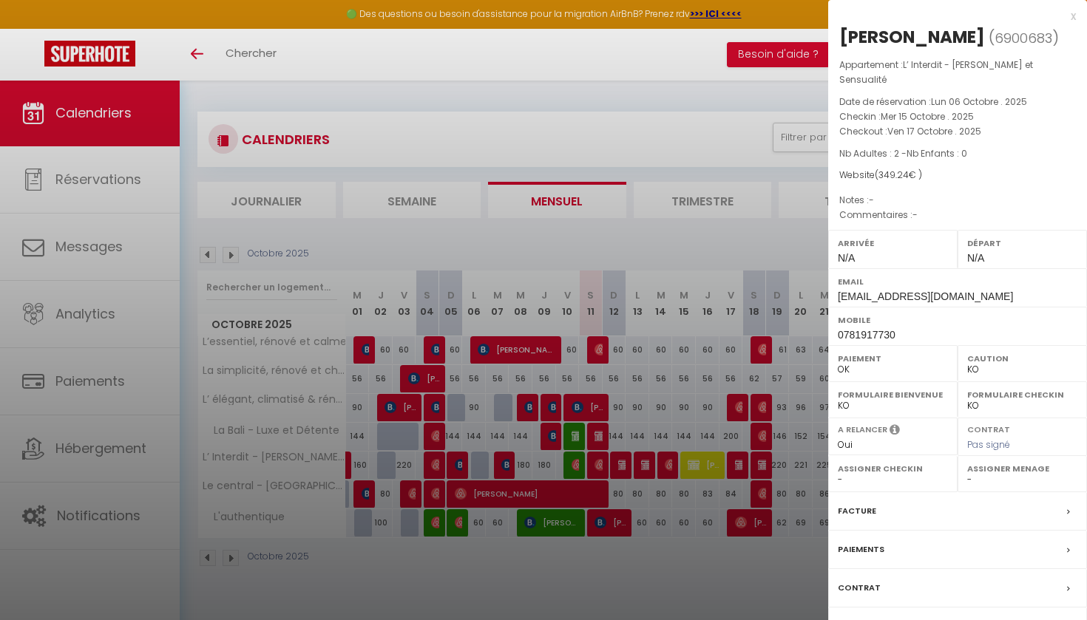
click at [1075, 17] on div "x" at bounding box center [952, 16] width 248 height 18
